Goal: Task Accomplishment & Management: Manage account settings

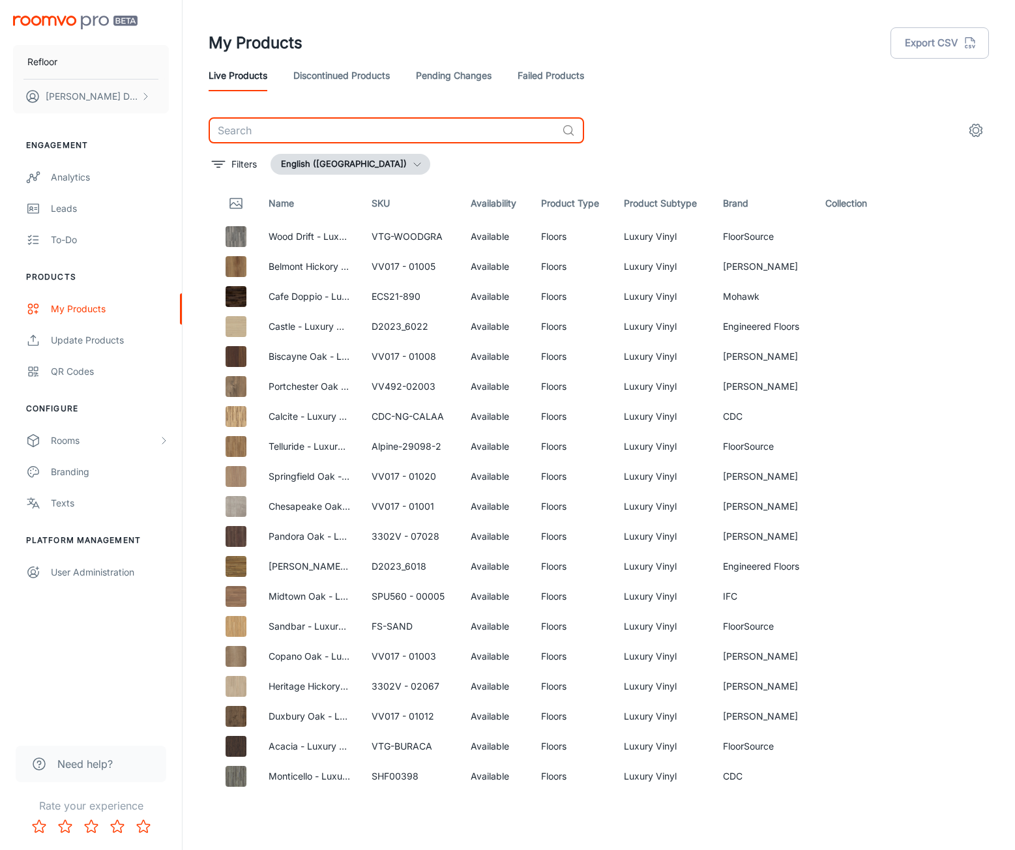
click at [315, 132] on input "text" at bounding box center [383, 130] width 348 height 26
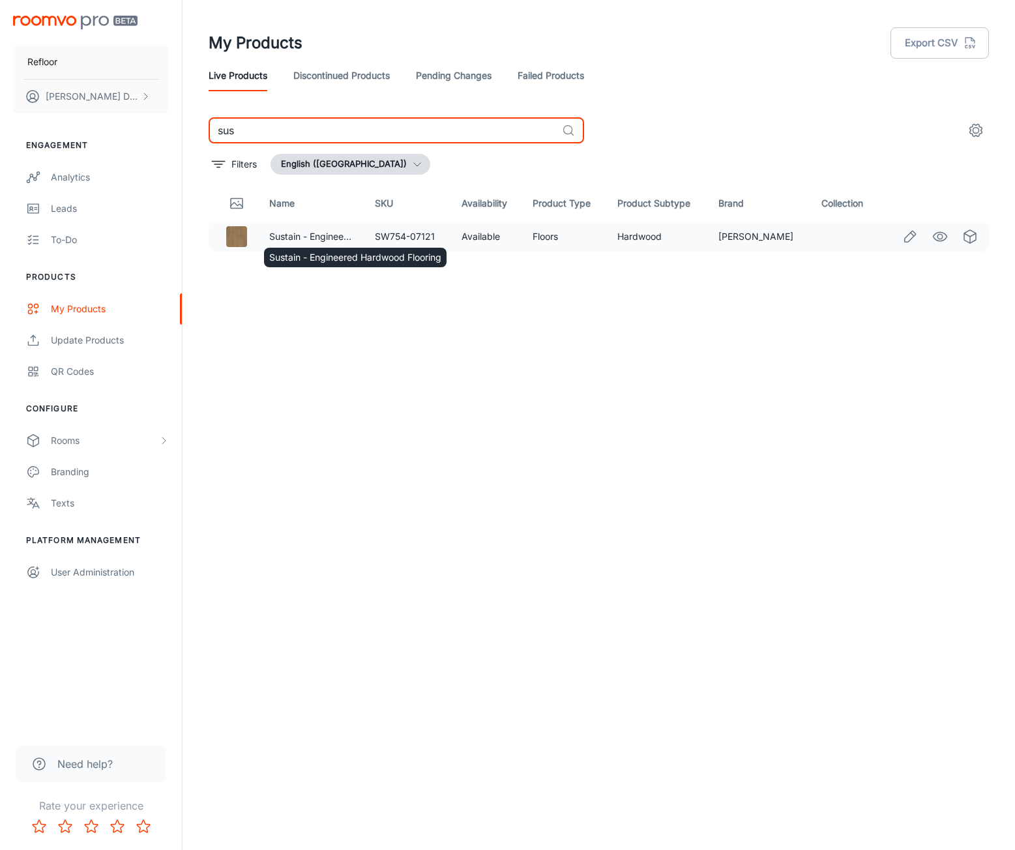
type input "sus"
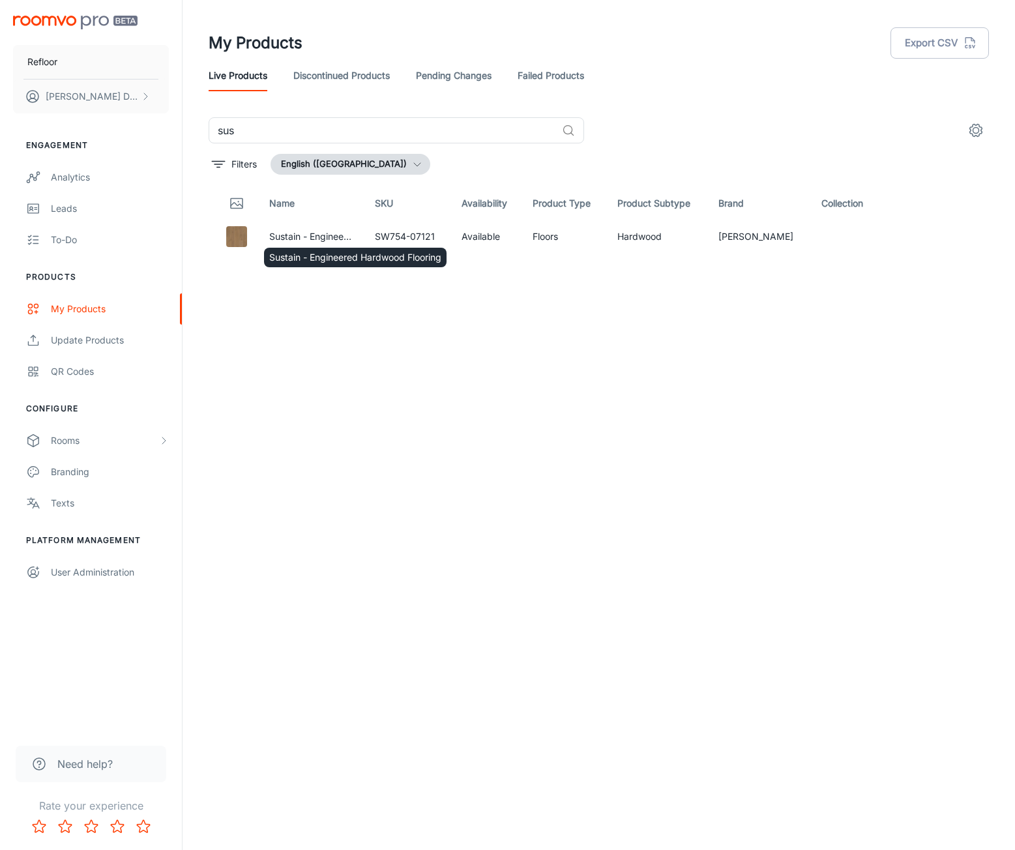
drag, startPoint x: 331, startPoint y: 245, endPoint x: 288, endPoint y: 242, distance: 43.1
click at [330, 246] on div "Sustain - Engineered Hardwood Flooring" at bounding box center [355, 254] width 185 height 30
click at [256, 235] on td at bounding box center [234, 237] width 50 height 30
click at [939, 233] on icon "See in Visualizer" at bounding box center [940, 236] width 14 height 9
click at [907, 235] on icon "Edit" at bounding box center [910, 237] width 16 height 16
